Goal: Contribute content

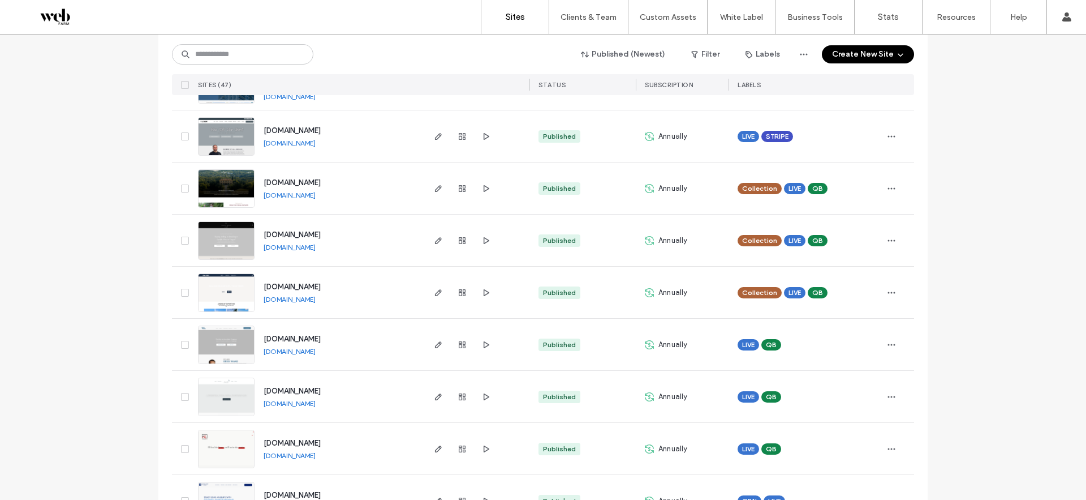
scroll to position [298, 0]
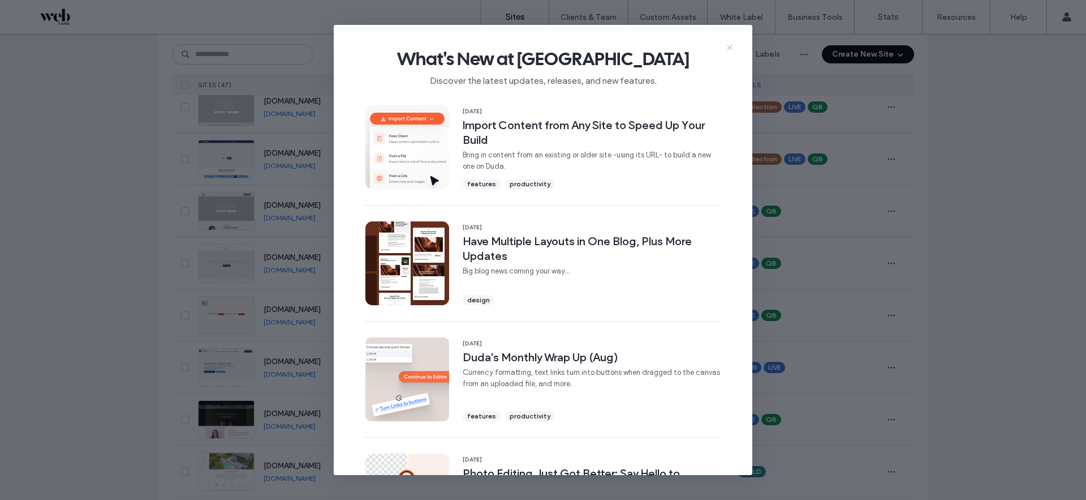
click at [732, 45] on icon at bounding box center [729, 47] width 9 height 9
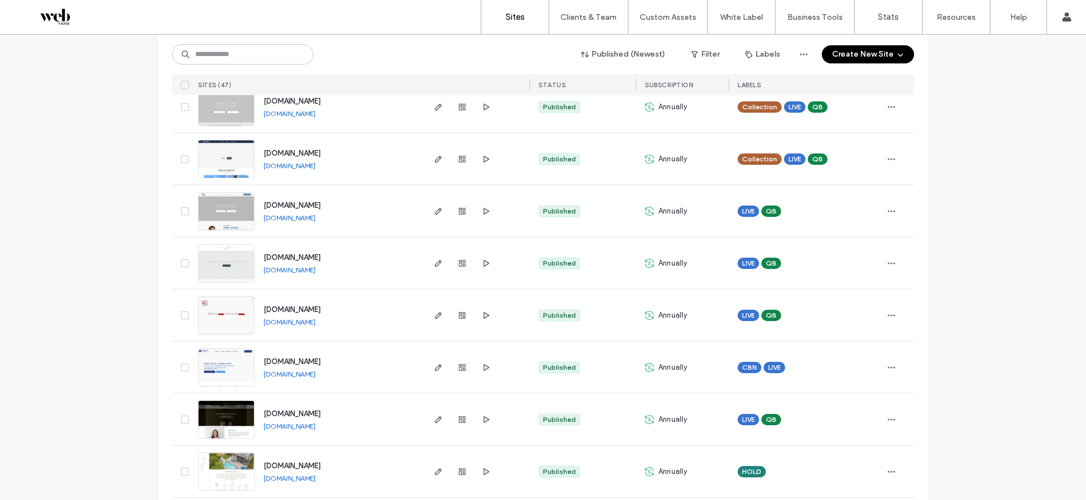
click at [280, 375] on link "[DOMAIN_NAME]" at bounding box center [290, 374] width 52 height 8
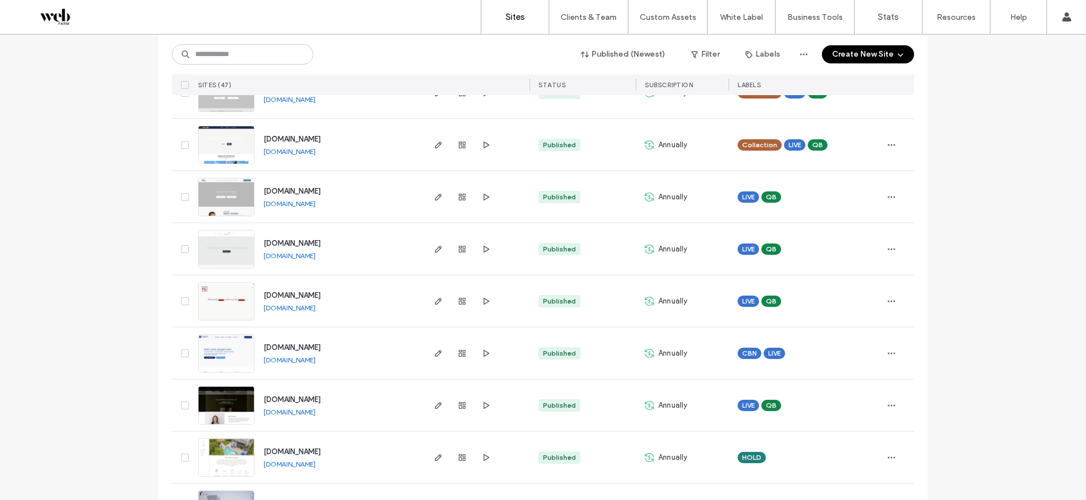
click at [244, 354] on img at bounding box center [226, 372] width 55 height 77
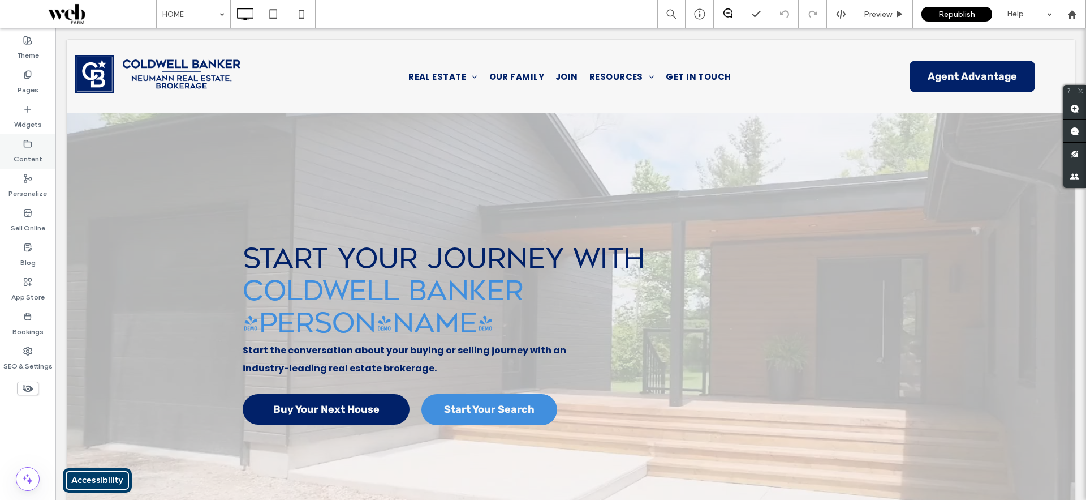
click at [26, 152] on label "Content" at bounding box center [28, 156] width 29 height 16
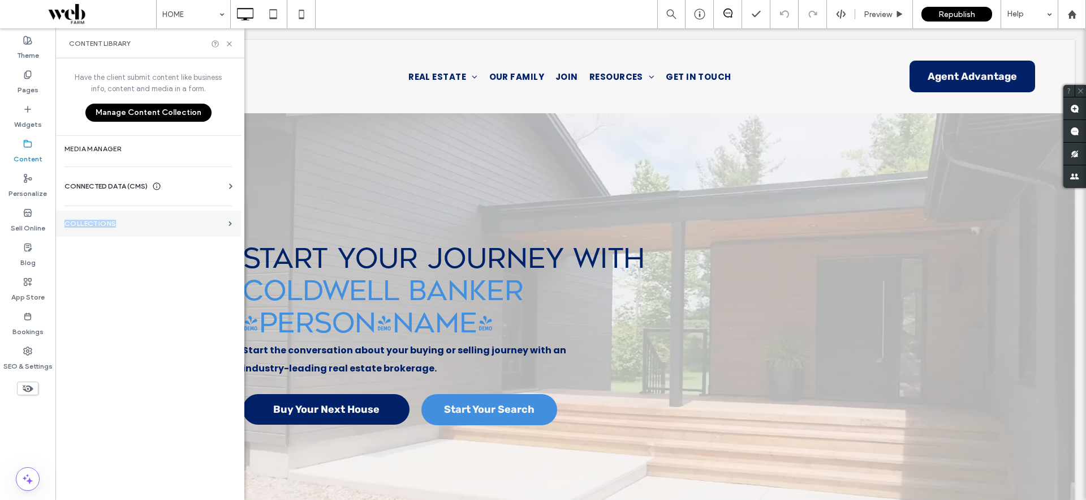
click at [123, 220] on label "Collections" at bounding box center [145, 224] width 160 height 8
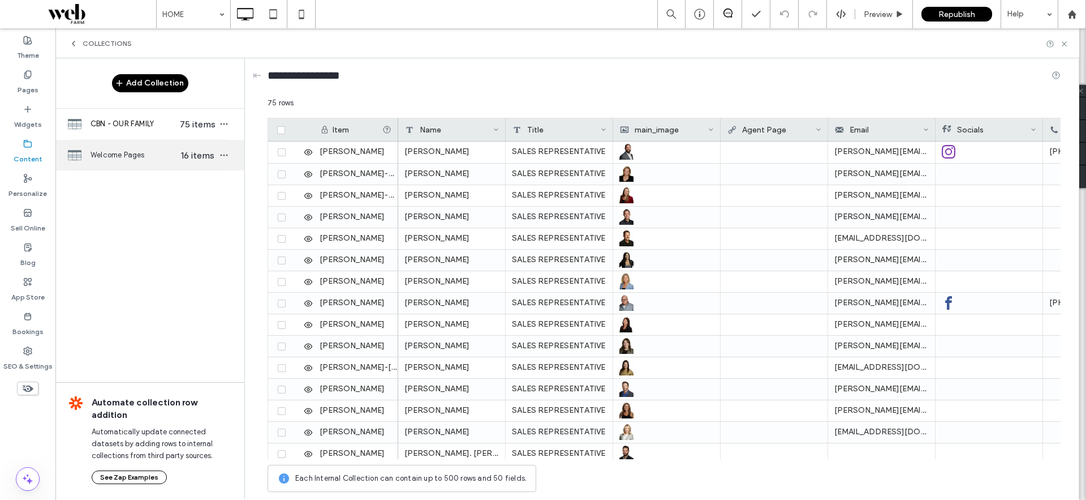
click at [124, 162] on div "Welcome Pages 16 items" at bounding box center [149, 155] width 189 height 31
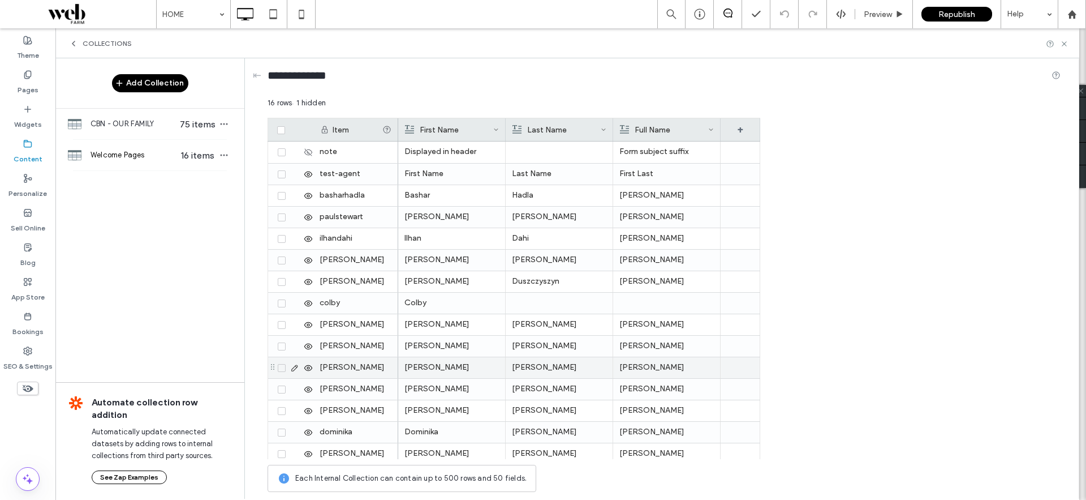
scroll to position [48, 0]
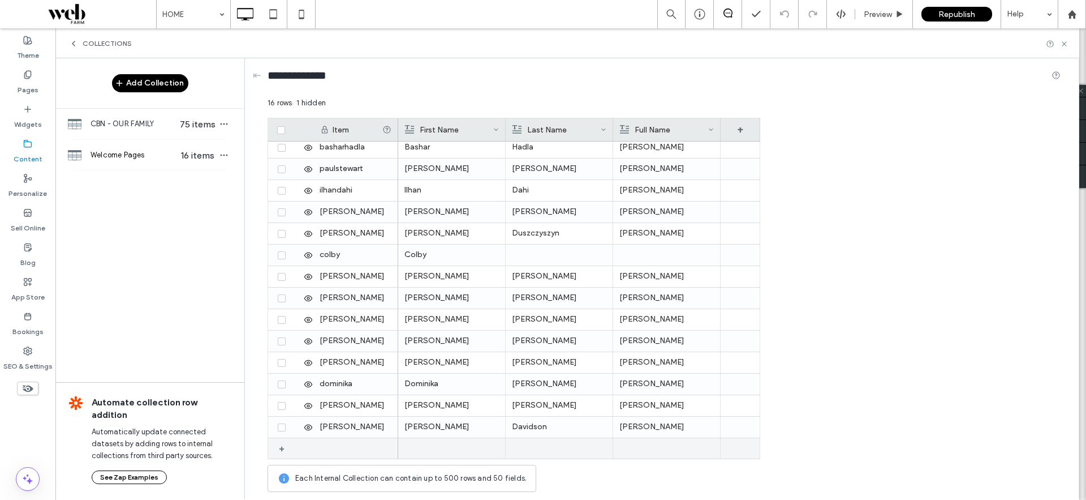
click at [282, 448] on div "+" at bounding box center [286, 448] width 14 height 20
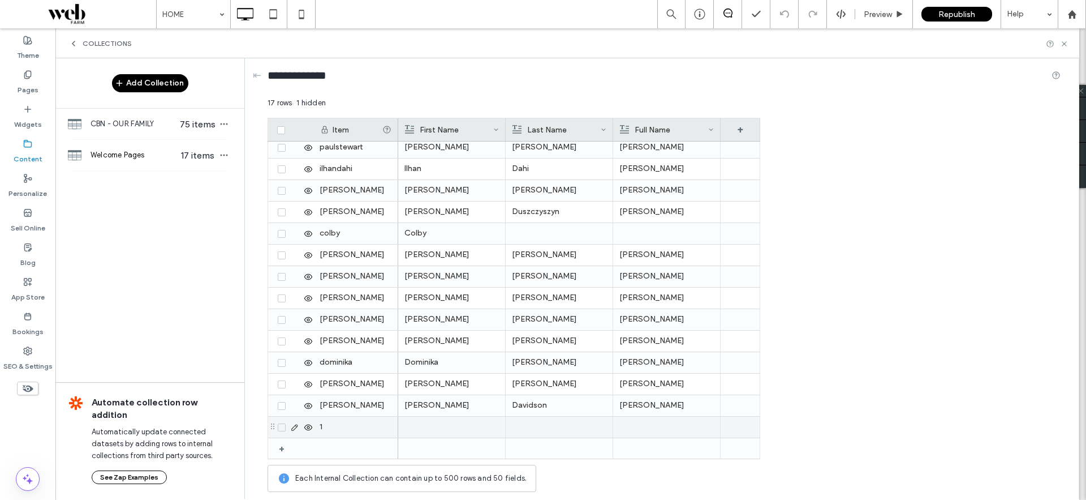
click at [325, 425] on div "1" at bounding box center [355, 426] width 85 height 21
click at [297, 423] on icon at bounding box center [294, 427] width 9 height 9
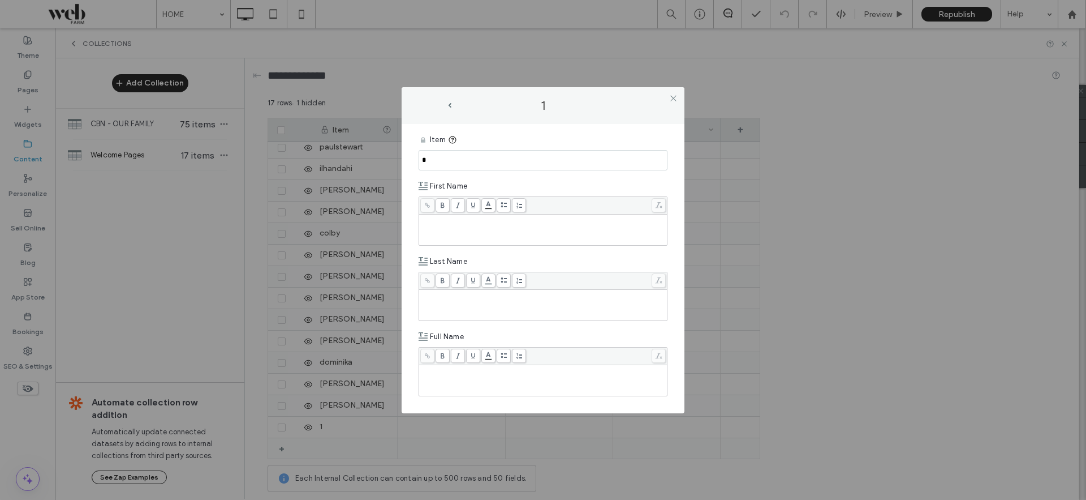
click at [461, 165] on input "*" at bounding box center [543, 160] width 249 height 20
type input "*******"
click at [440, 230] on div "Rich Text Editor" at bounding box center [543, 230] width 245 height 28
click at [457, 157] on input "*" at bounding box center [543, 160] width 249 height 20
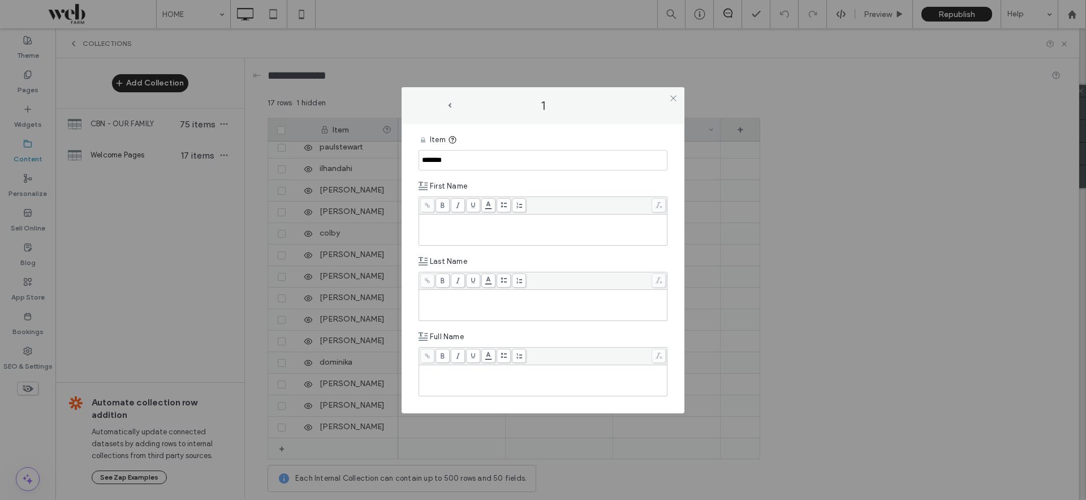
type input "*******"
click at [465, 225] on div "Rich Text Editor" at bounding box center [543, 230] width 245 height 28
click at [426, 162] on input "*******" at bounding box center [543, 160] width 249 height 20
type input "*******"
click at [453, 303] on div "Rich Text Editor" at bounding box center [543, 305] width 245 height 28
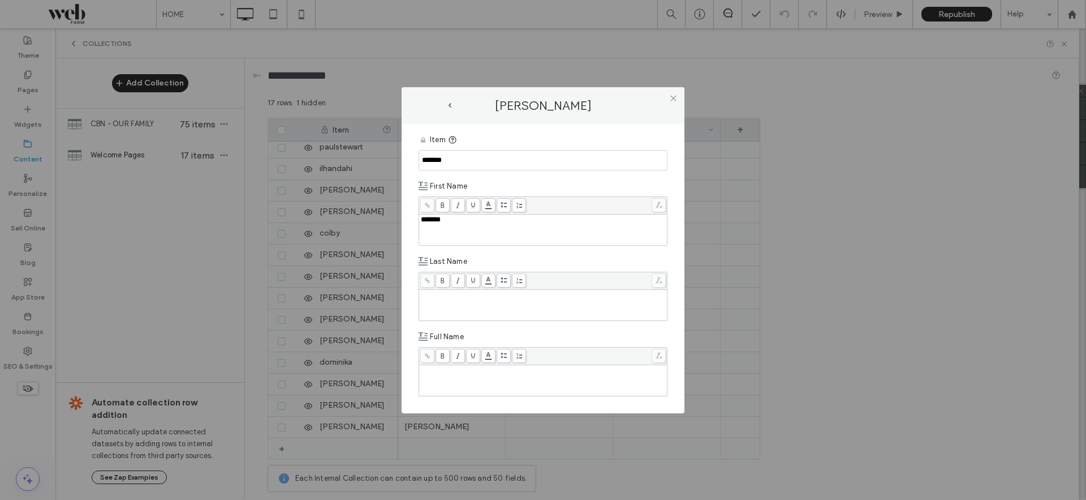
click at [453, 303] on div "Rich Text Editor" at bounding box center [543, 305] width 245 height 28
click at [476, 375] on div "Rich Text Editor" at bounding box center [543, 380] width 245 height 28
click at [727, 214] on div "**********" at bounding box center [543, 250] width 1086 height 500
click at [675, 98] on icon at bounding box center [673, 98] width 8 height 8
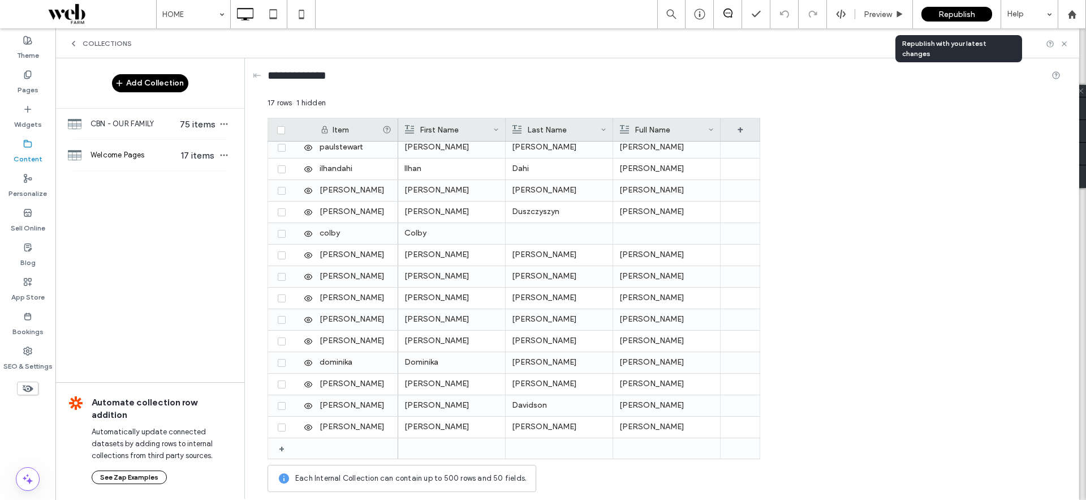
click at [953, 12] on span "Republish" at bounding box center [957, 15] width 37 height 10
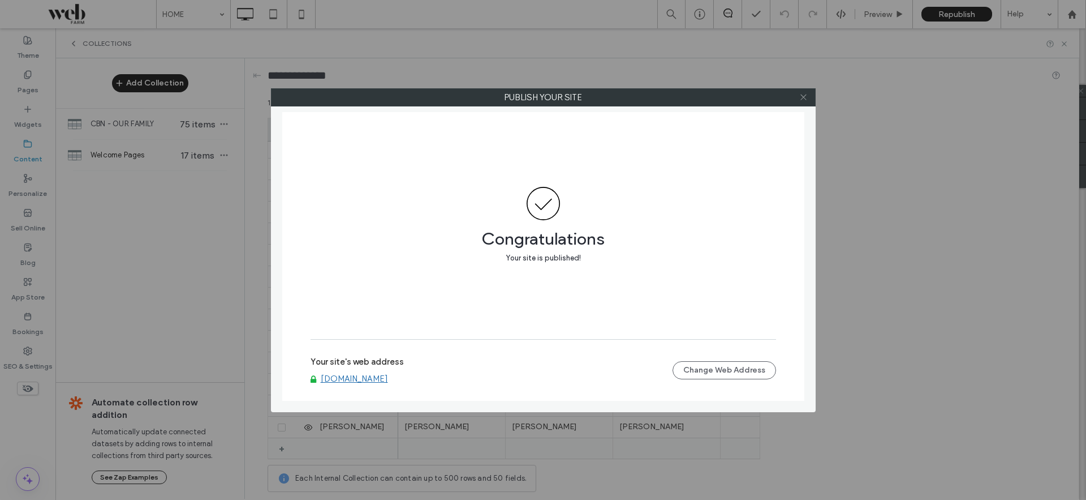
click at [808, 98] on icon at bounding box center [804, 97] width 8 height 8
